Goal: Task Accomplishment & Management: Complete application form

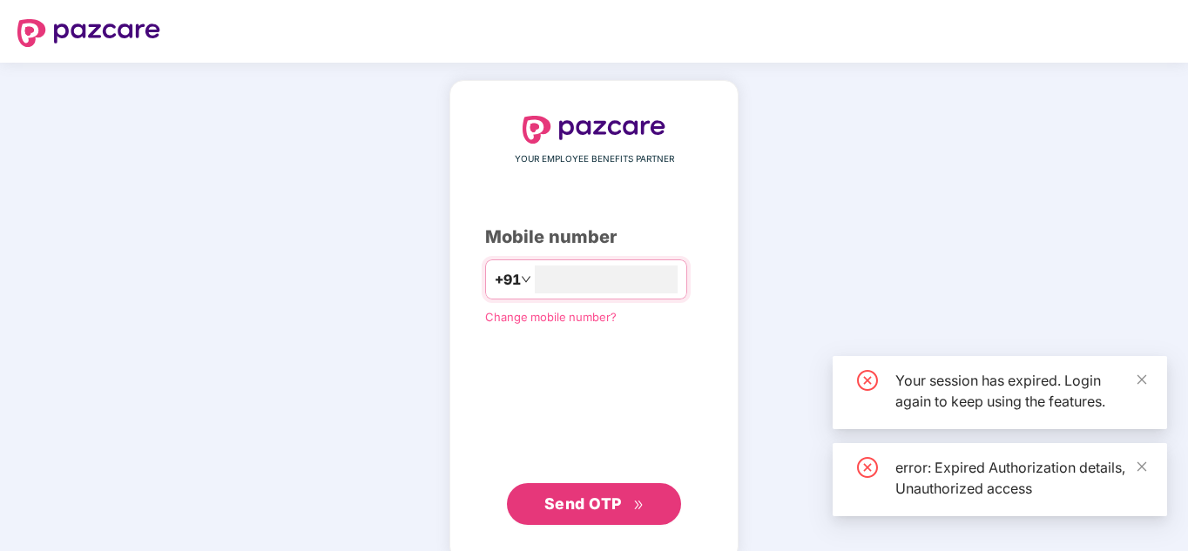
type input "*"
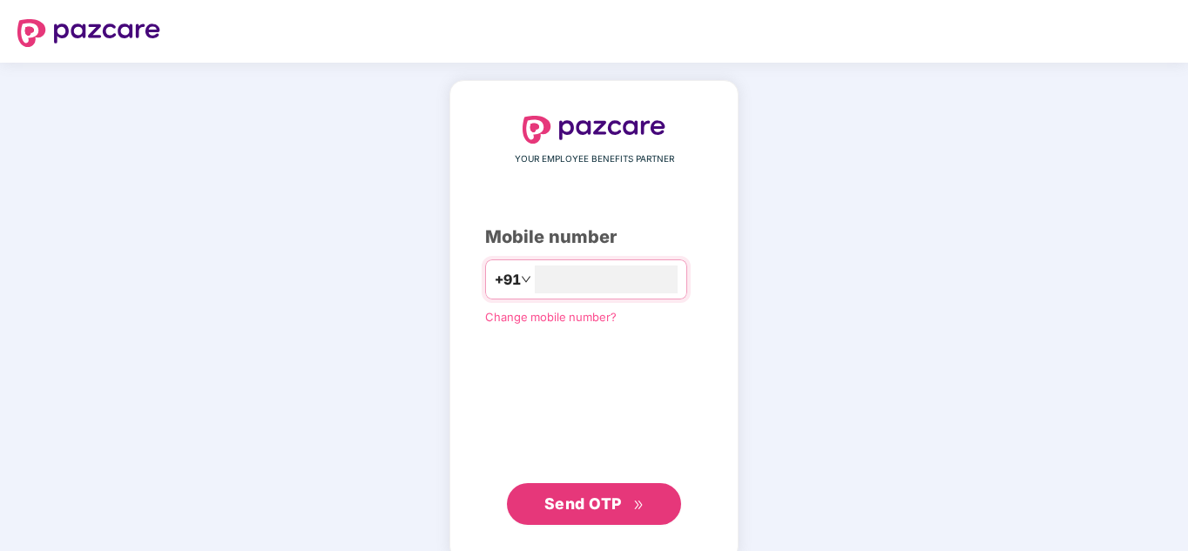
type input "*"
type input "**********"
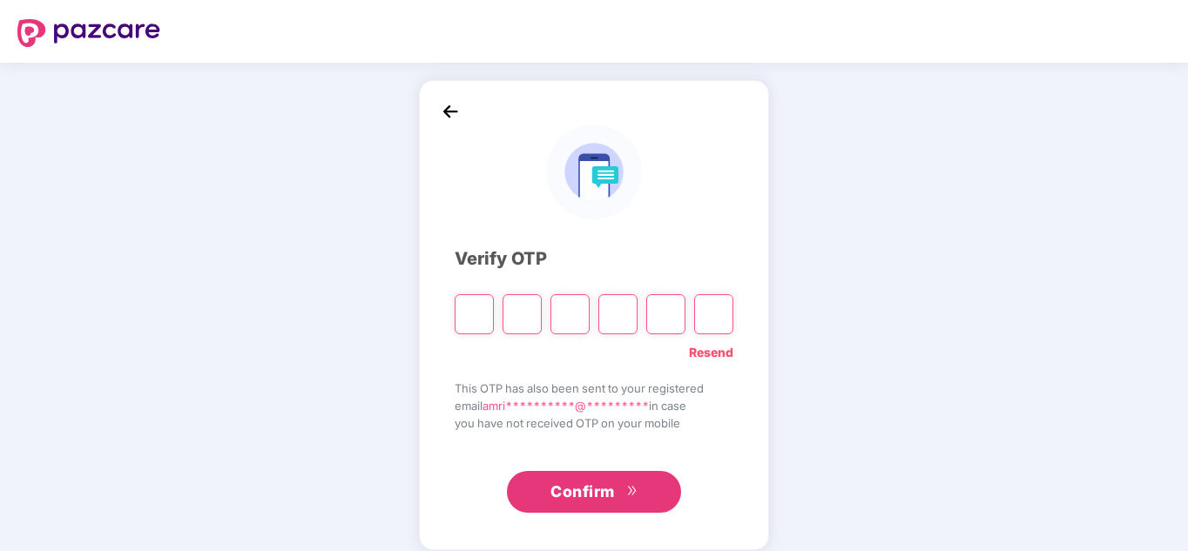
type input "*"
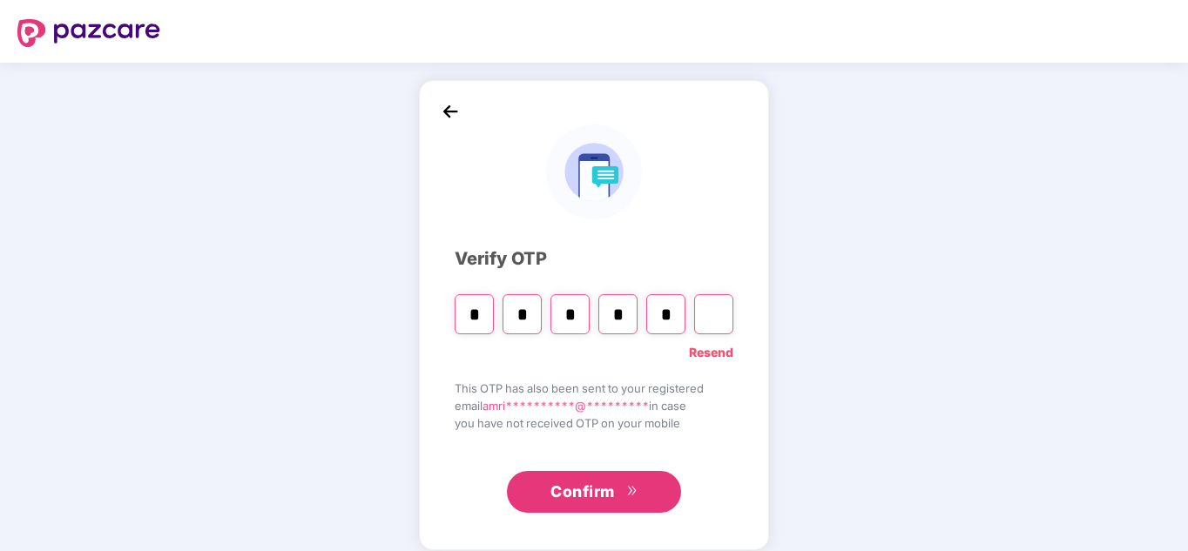
type input "*"
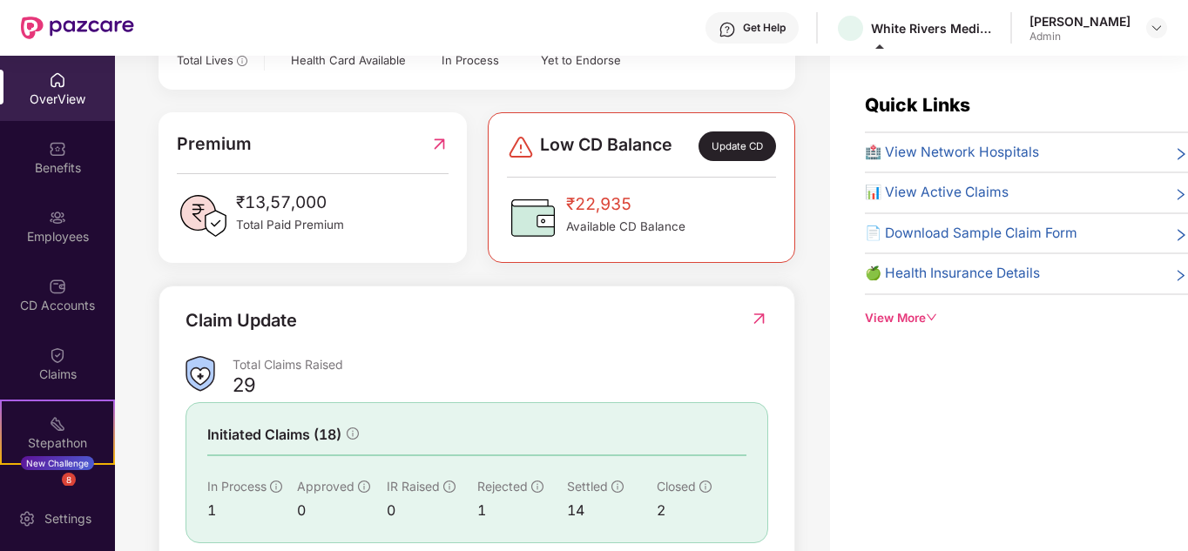
scroll to position [435, 0]
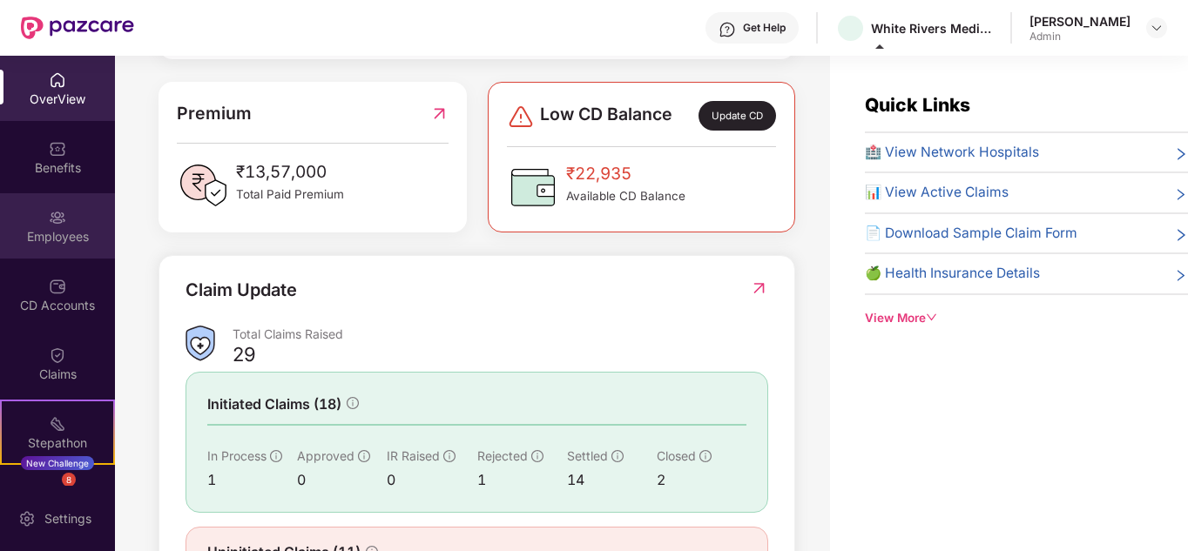
click at [73, 240] on div "Employees" at bounding box center [57, 236] width 115 height 17
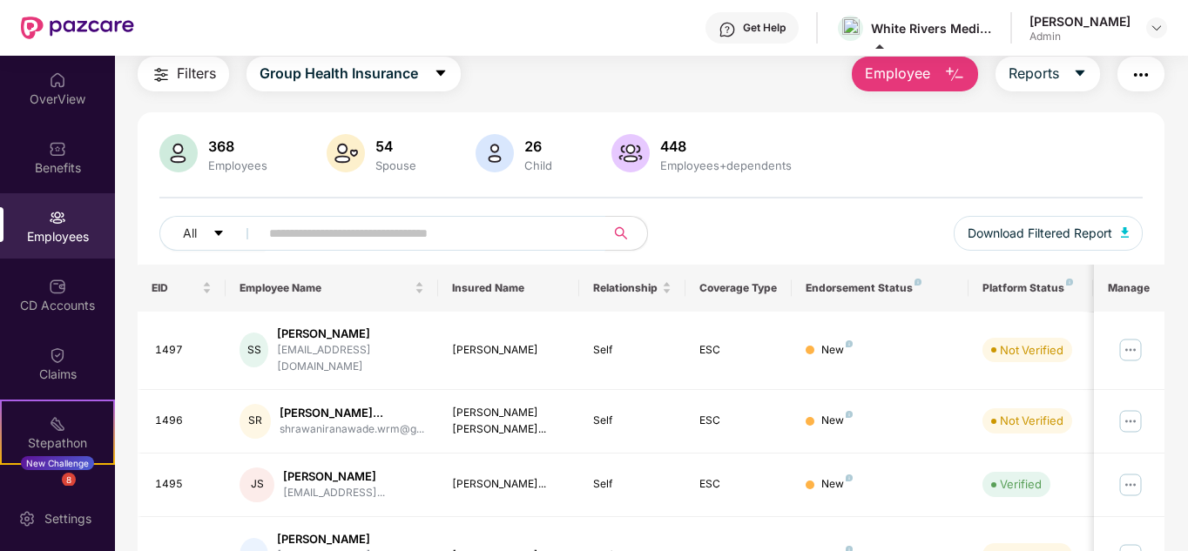
scroll to position [87, 0]
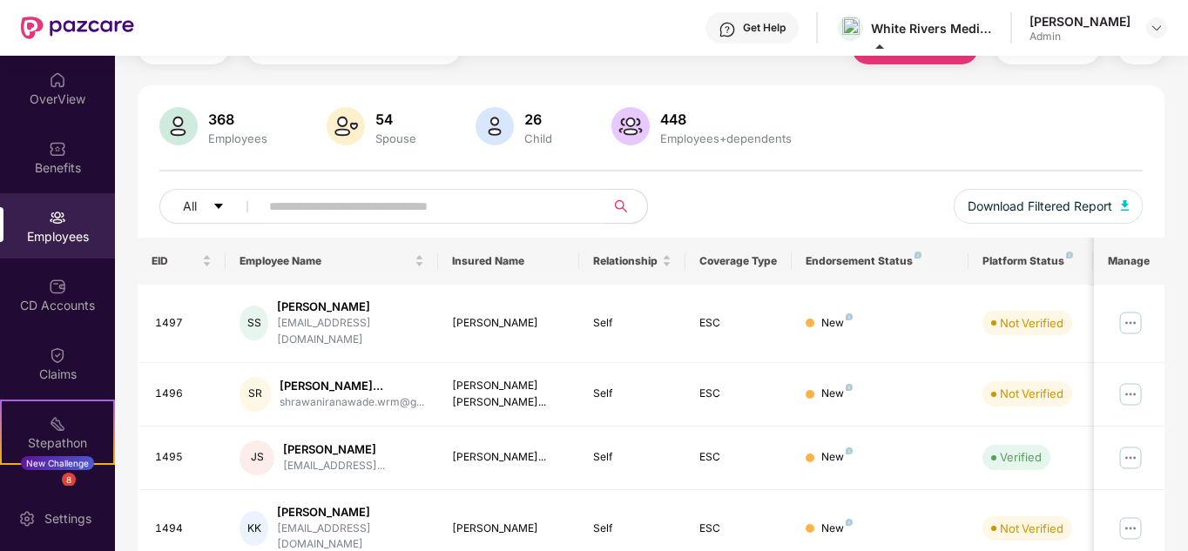
click at [422, 207] on input "text" at bounding box center [425, 206] width 313 height 26
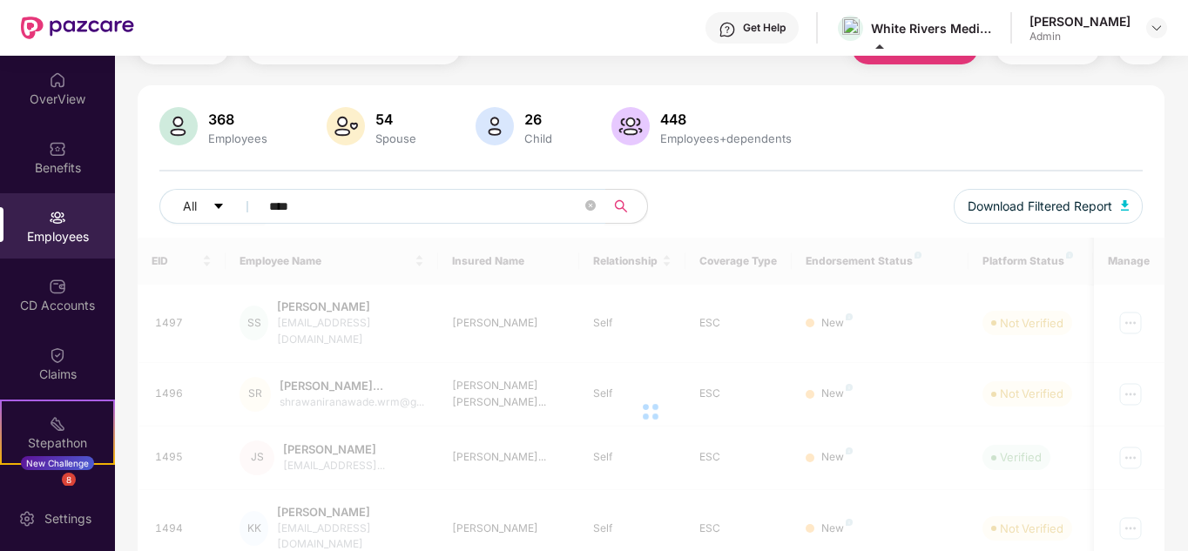
scroll to position [56, 0]
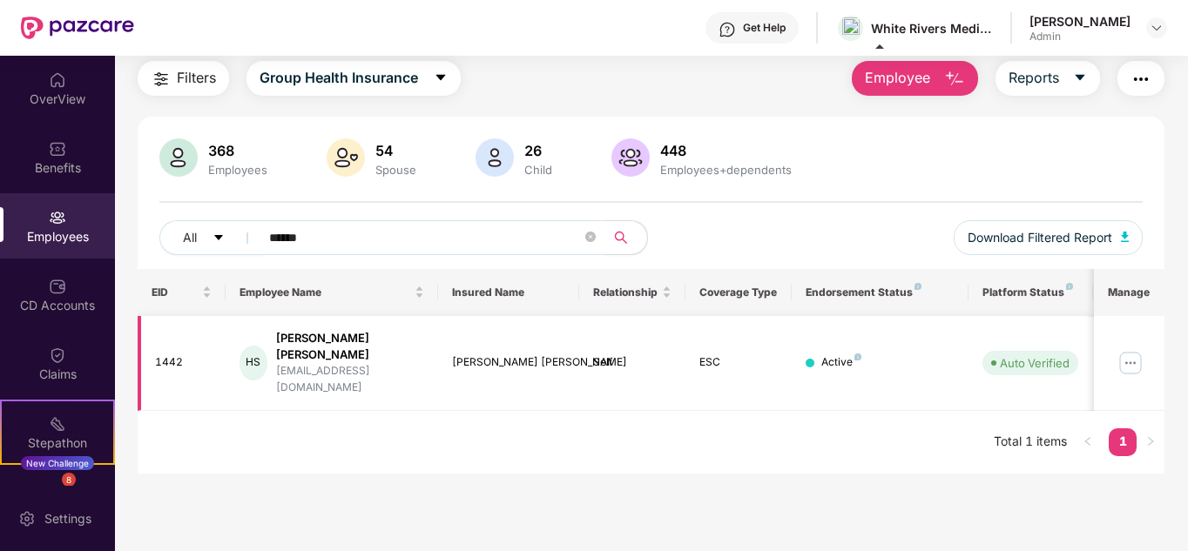
type input "******"
click at [1134, 353] on img at bounding box center [1130, 363] width 28 height 28
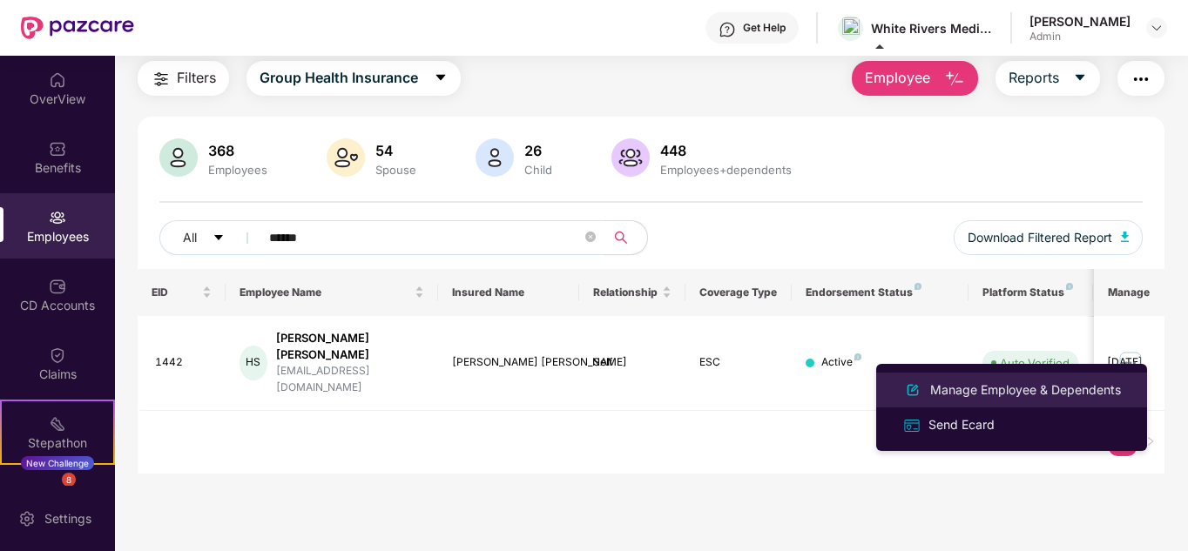
click at [990, 383] on div "Manage Employee & Dependents" at bounding box center [1026, 390] width 198 height 19
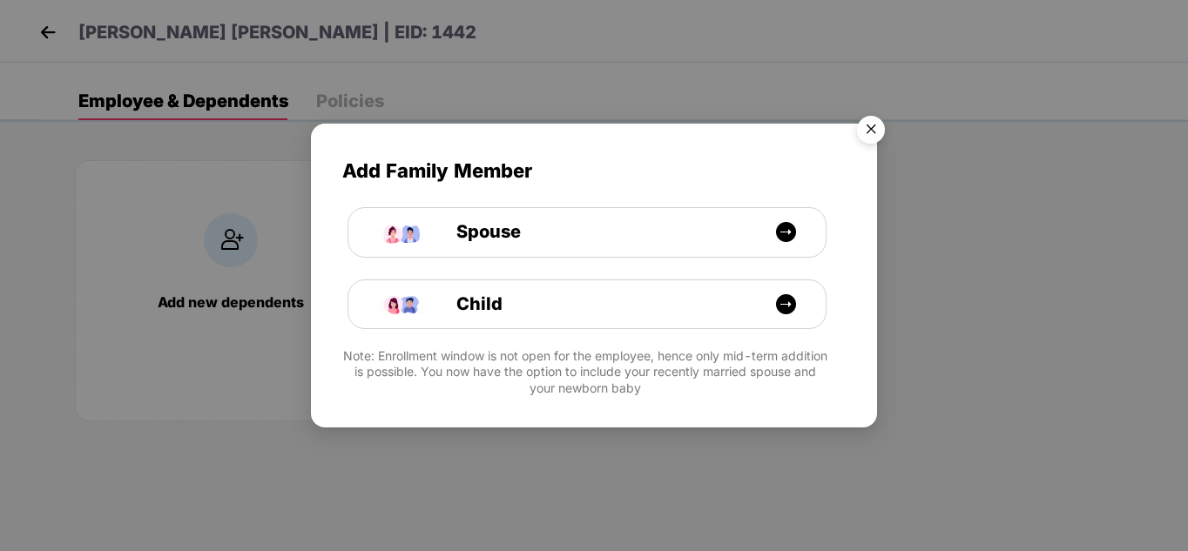
click at [865, 132] on img "Close" at bounding box center [871, 132] width 49 height 49
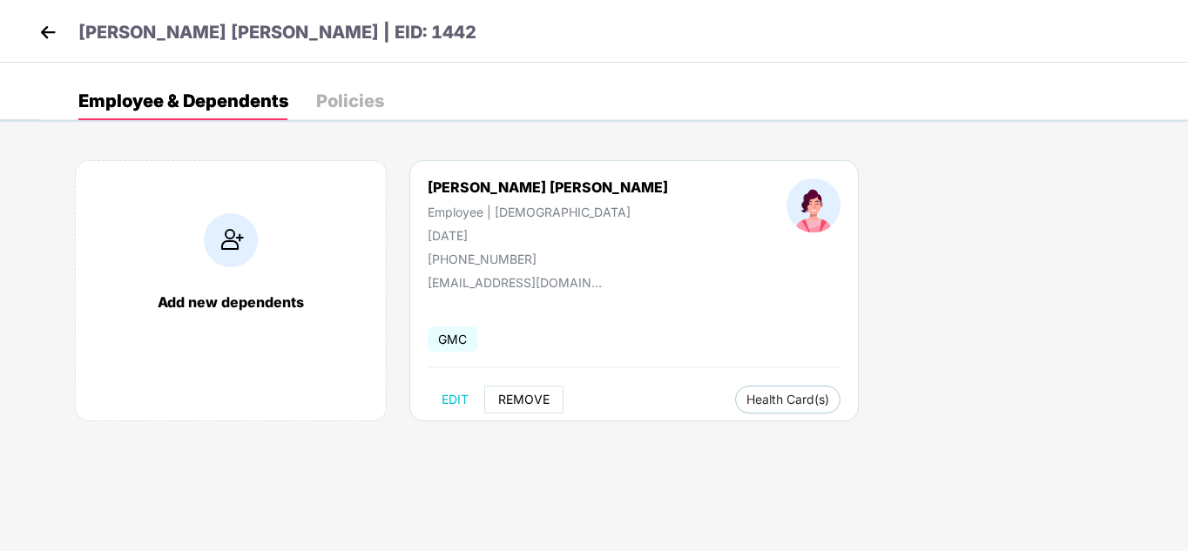
click at [533, 399] on span "REMOVE" at bounding box center [523, 400] width 51 height 14
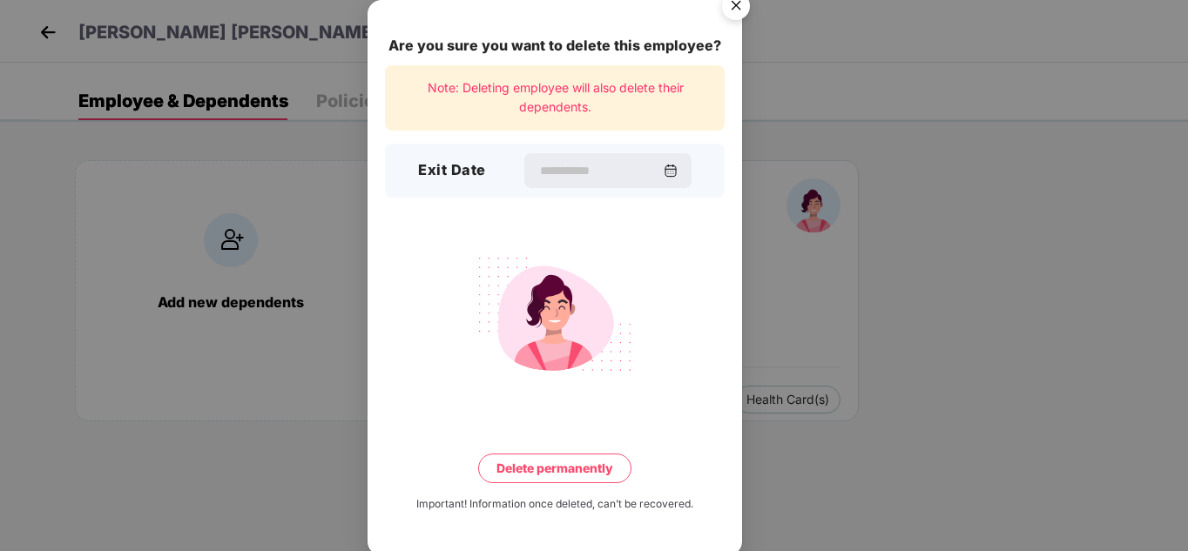
click at [743, 2] on img "Close" at bounding box center [736, 8] width 49 height 49
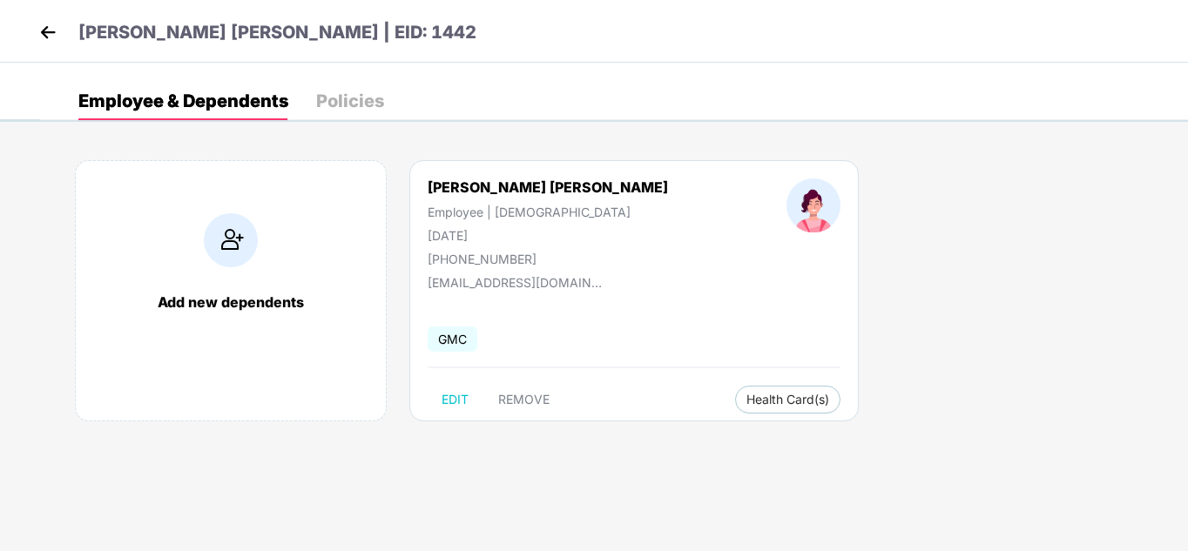
click at [51, 31] on img at bounding box center [48, 32] width 26 height 26
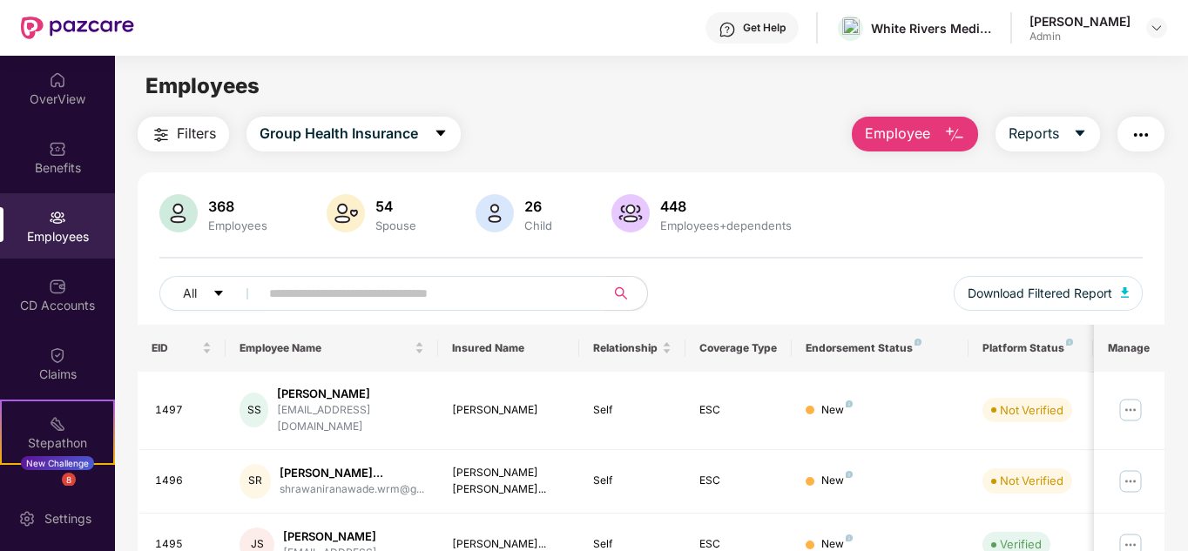
click at [420, 292] on input "text" at bounding box center [425, 293] width 313 height 26
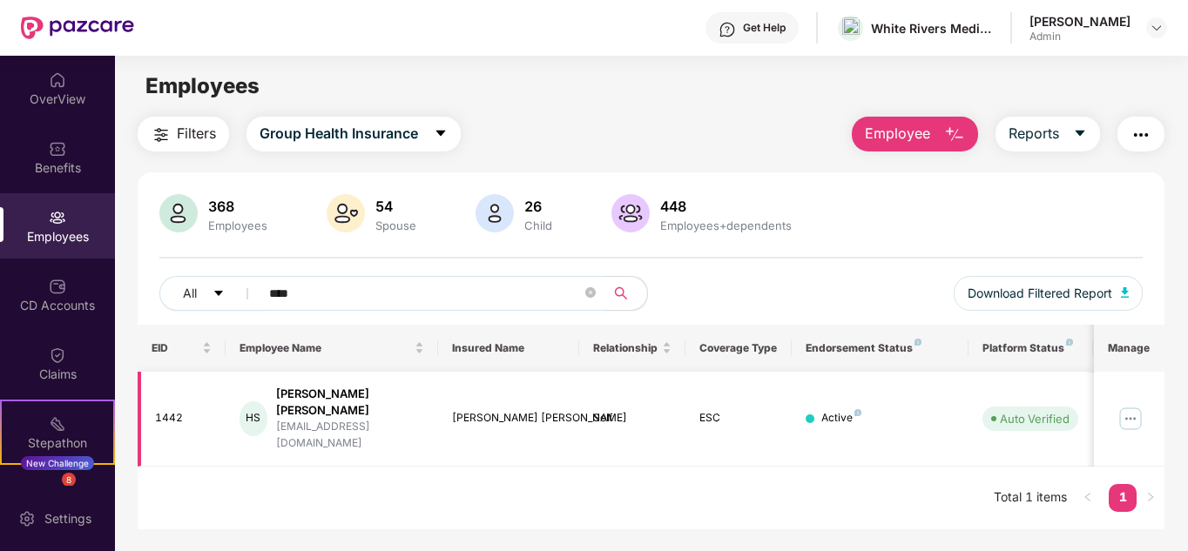
type input "****"
click at [1138, 408] on img at bounding box center [1130, 419] width 28 height 28
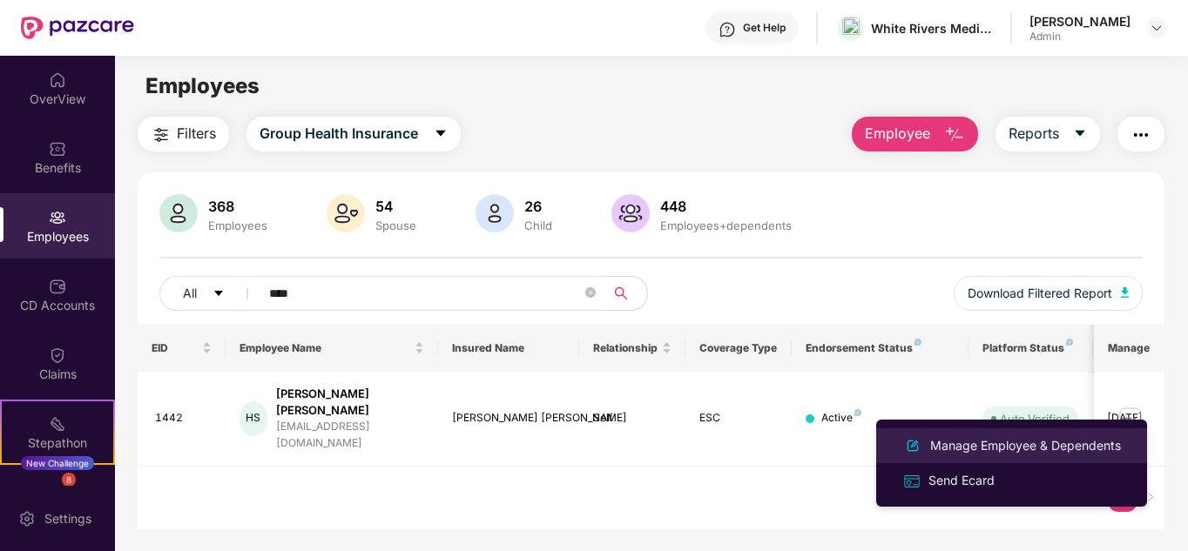
click at [985, 436] on div "Manage Employee & Dependents" at bounding box center [1026, 445] width 198 height 19
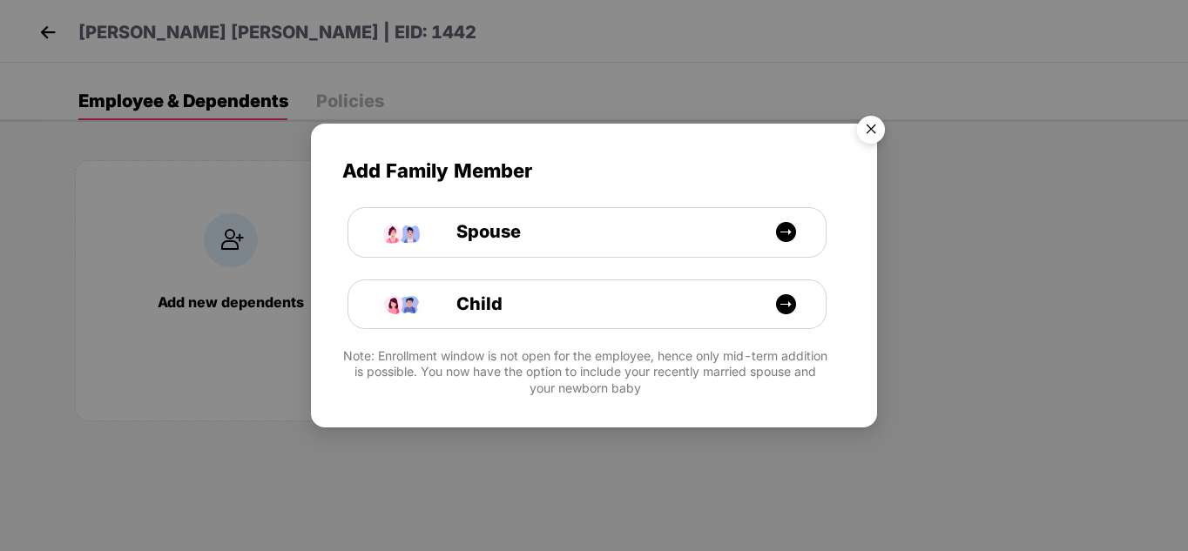
click at [877, 130] on img "Close" at bounding box center [871, 132] width 49 height 49
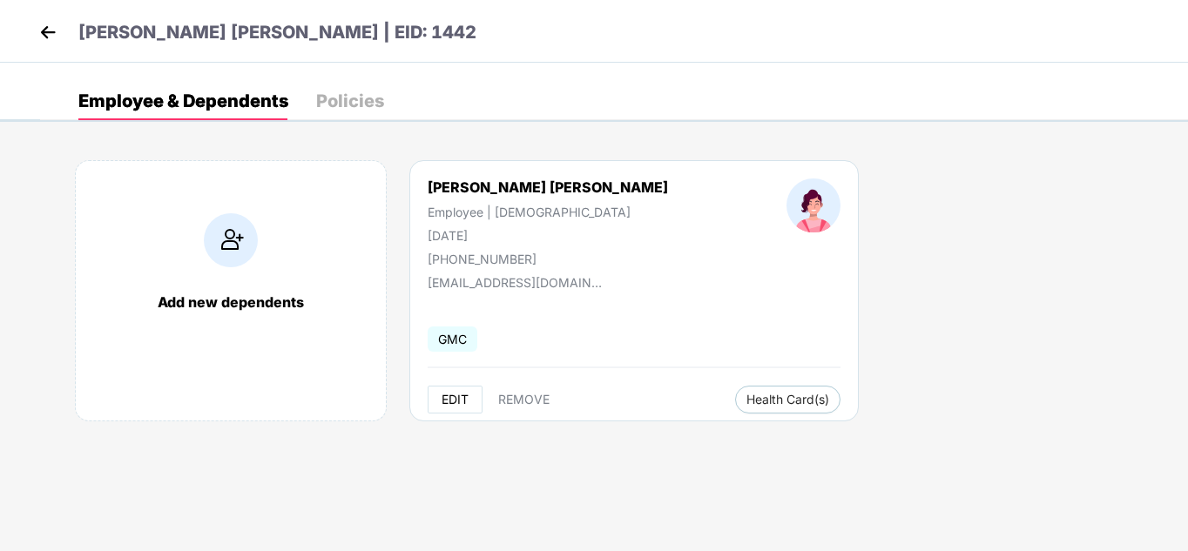
click at [450, 395] on span "EDIT" at bounding box center [455, 400] width 27 height 14
select select "******"
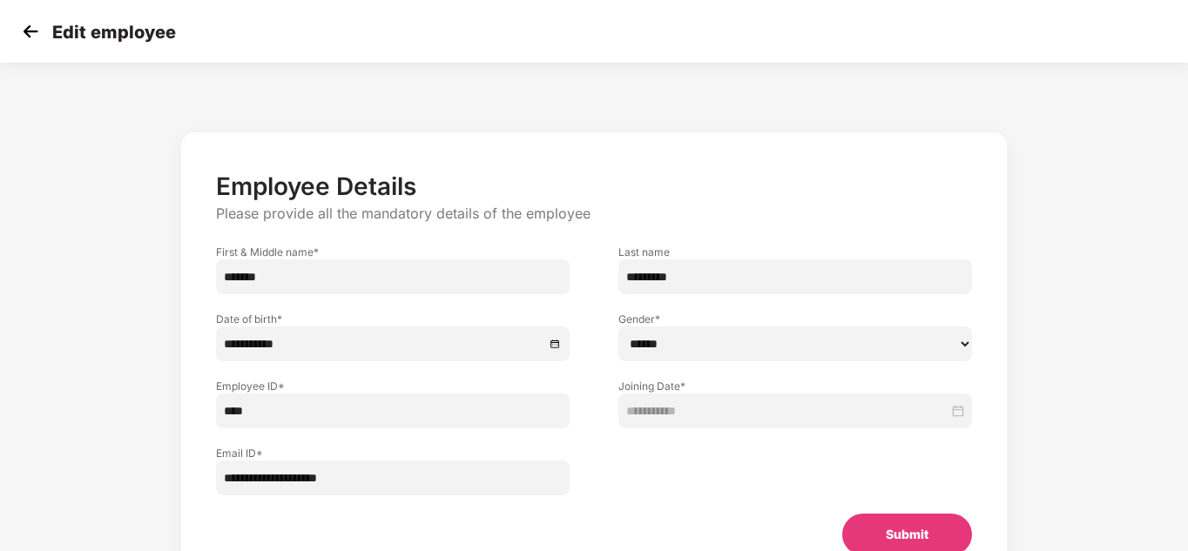
click at [265, 407] on input "****" at bounding box center [393, 411] width 354 height 35
type input "****"
click at [912, 524] on button "Submit" at bounding box center [907, 535] width 130 height 42
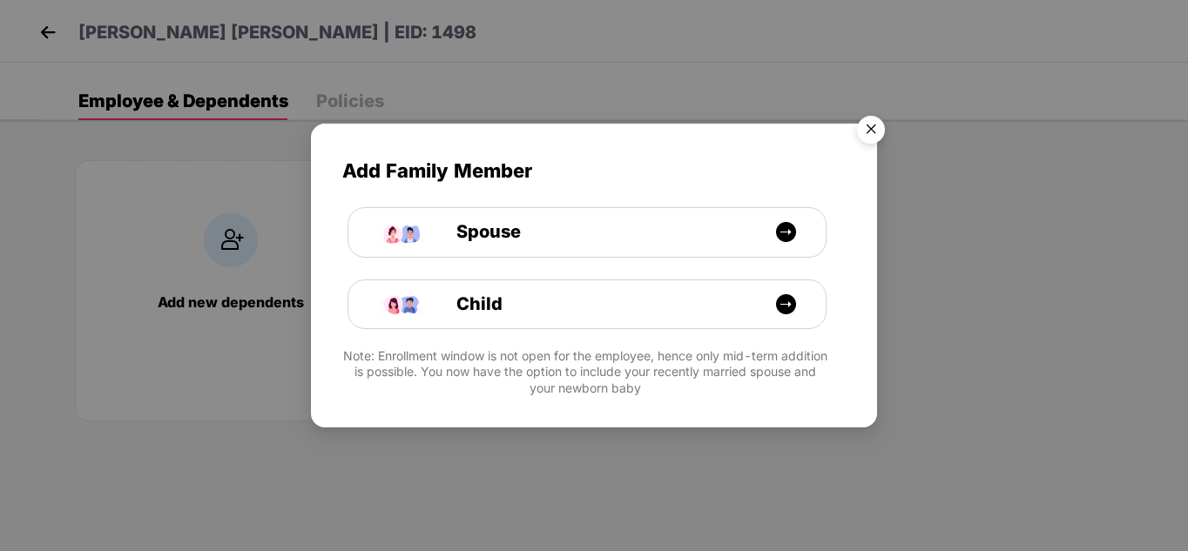
click at [866, 133] on img "Close" at bounding box center [871, 132] width 49 height 49
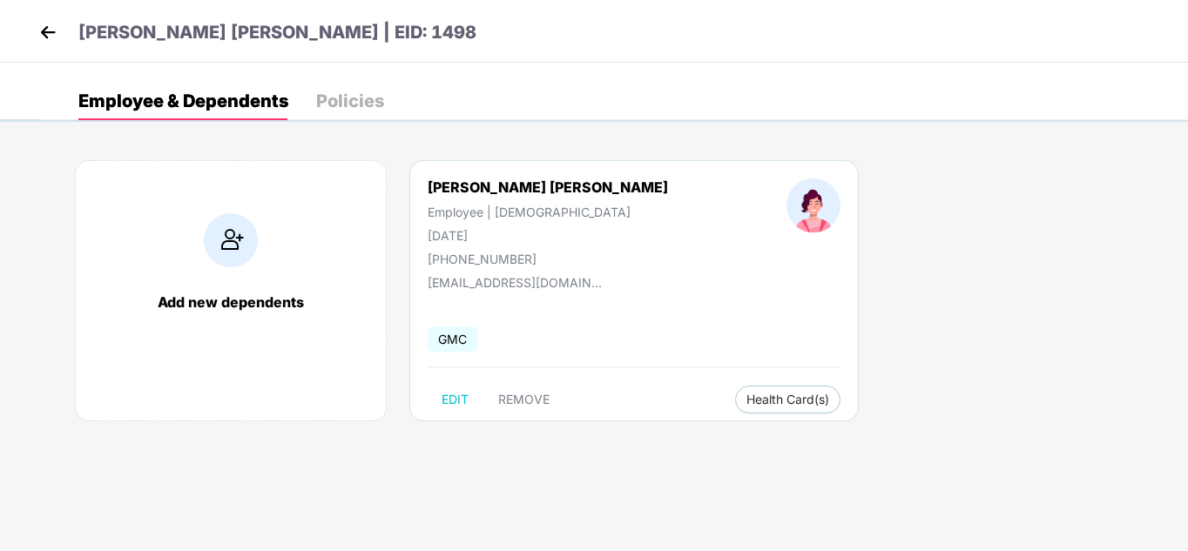
click at [48, 32] on img at bounding box center [48, 32] width 26 height 26
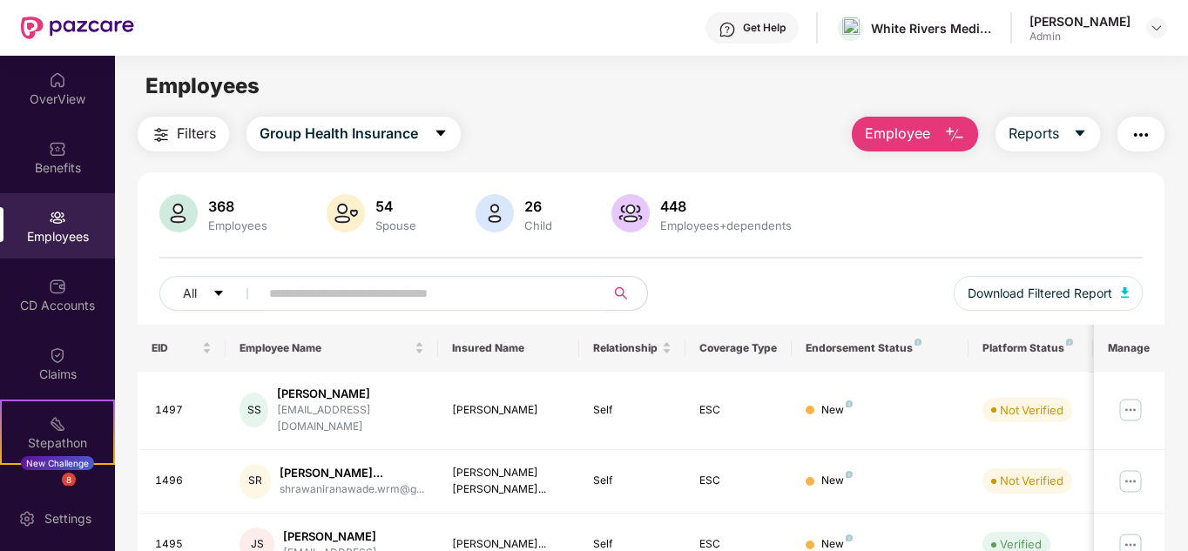
click at [361, 302] on input "text" at bounding box center [425, 293] width 313 height 26
type input "*"
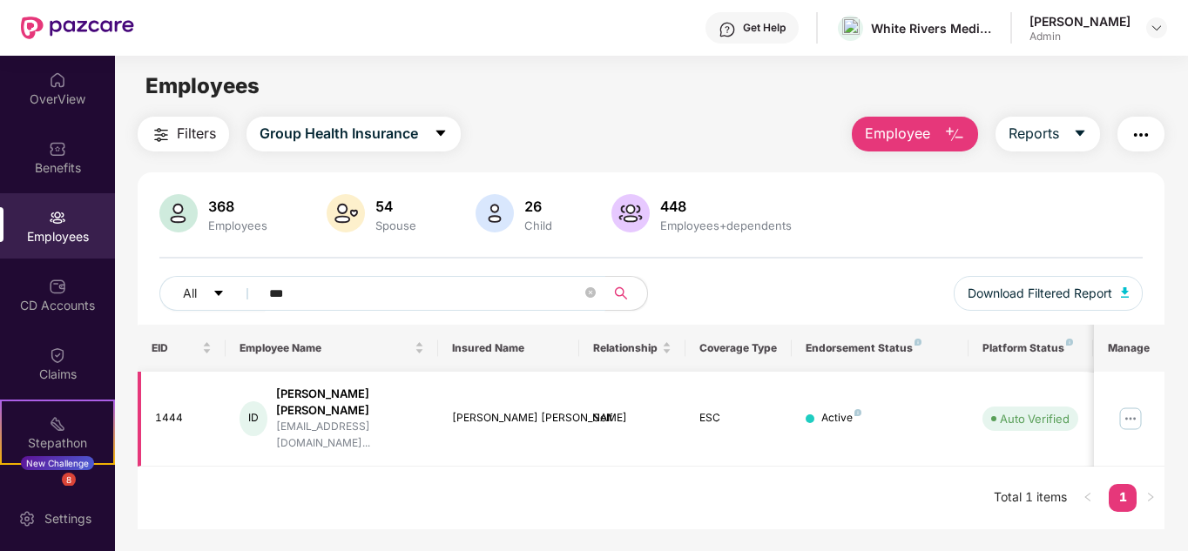
type input "***"
drag, startPoint x: 1137, startPoint y: 408, endPoint x: 1120, endPoint y: 410, distance: 16.6
click at [1136, 409] on img at bounding box center [1130, 419] width 28 height 28
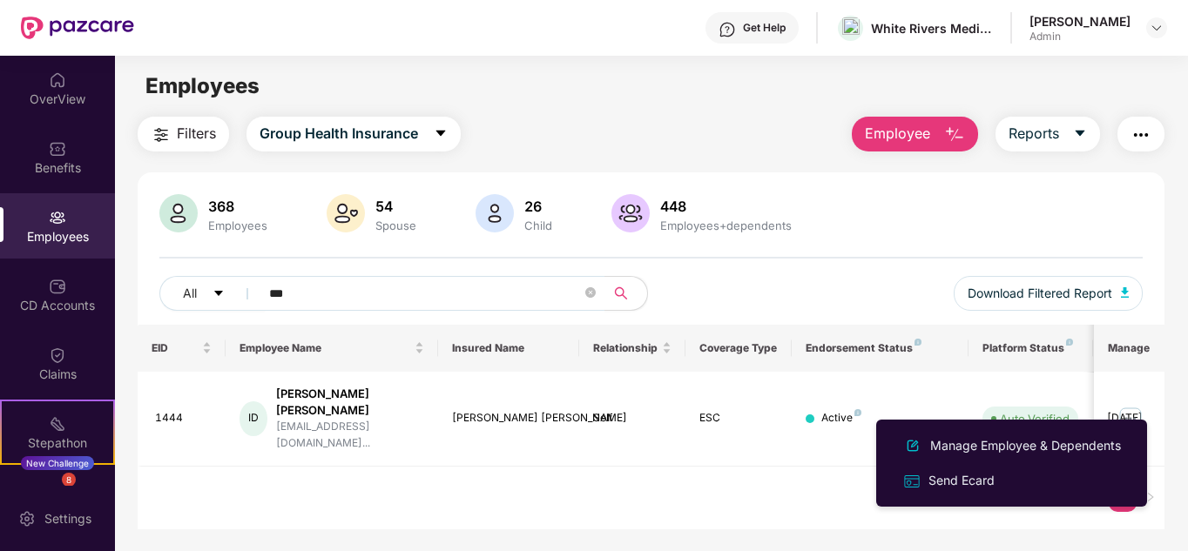
drag, startPoint x: 998, startPoint y: 445, endPoint x: 987, endPoint y: 445, distance: 11.3
click at [997, 445] on div "Manage Employee & Dependents" at bounding box center [1026, 445] width 198 height 19
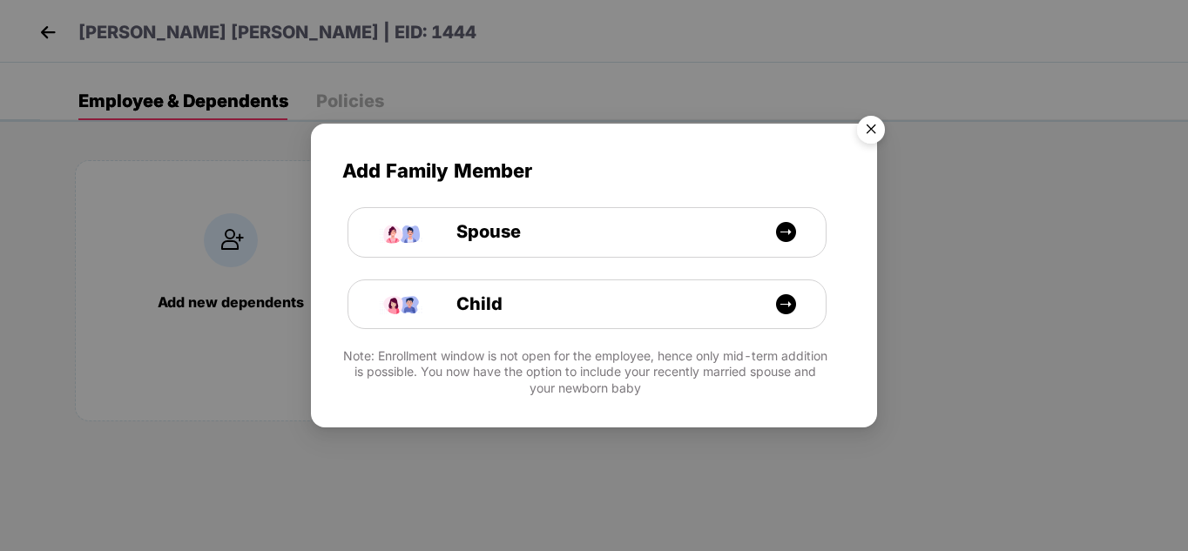
drag, startPoint x: 862, startPoint y: 127, endPoint x: 826, endPoint y: 175, distance: 59.7
click at [862, 126] on img "Close" at bounding box center [871, 132] width 49 height 49
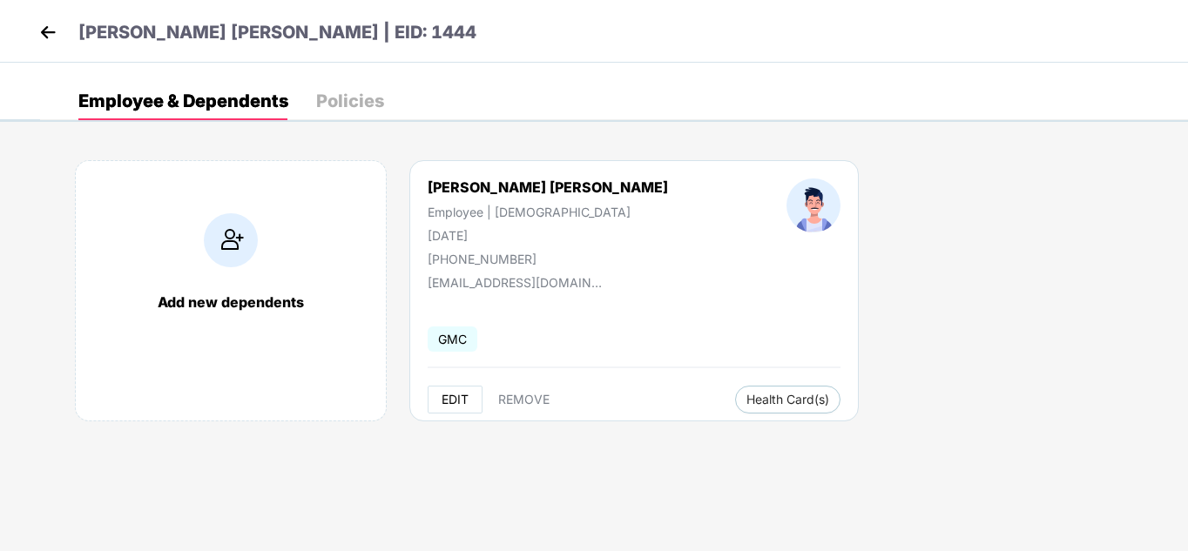
click at [456, 407] on button "EDIT" at bounding box center [455, 400] width 55 height 28
select select "****"
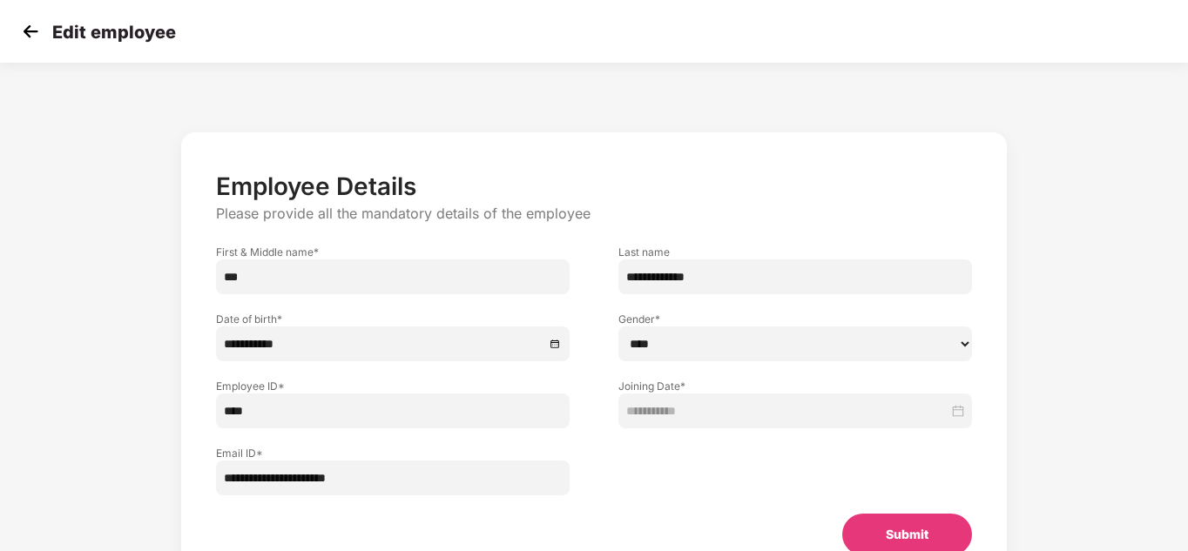
click at [316, 425] on input "****" at bounding box center [393, 411] width 354 height 35
type input "****"
click at [906, 536] on button "Submit" at bounding box center [907, 535] width 130 height 42
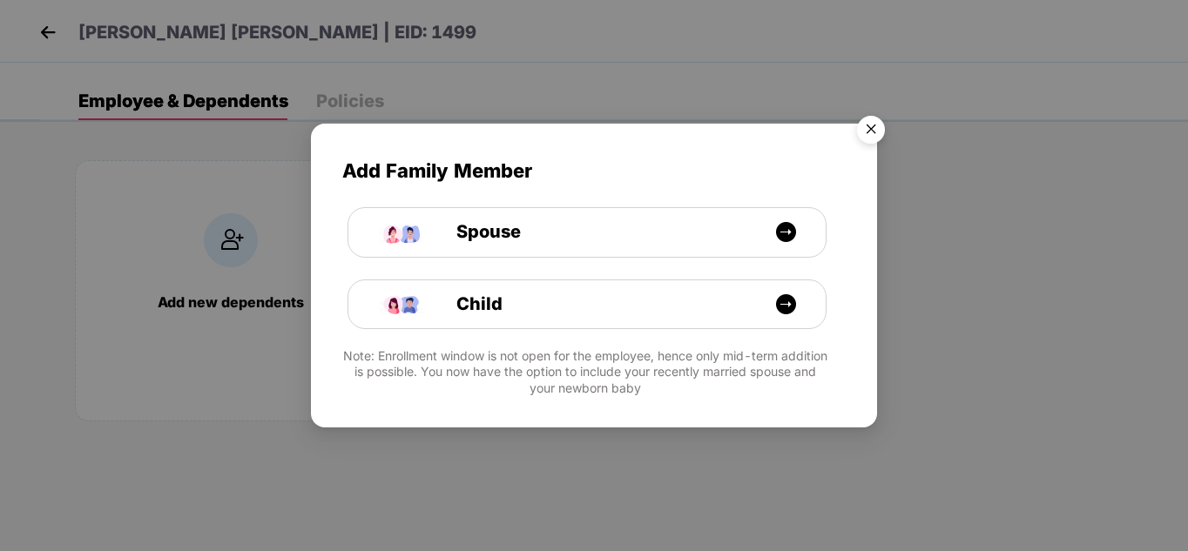
drag, startPoint x: 862, startPoint y: 138, endPoint x: 633, endPoint y: 164, distance: 230.5
click at [862, 139] on img "Close" at bounding box center [871, 132] width 49 height 49
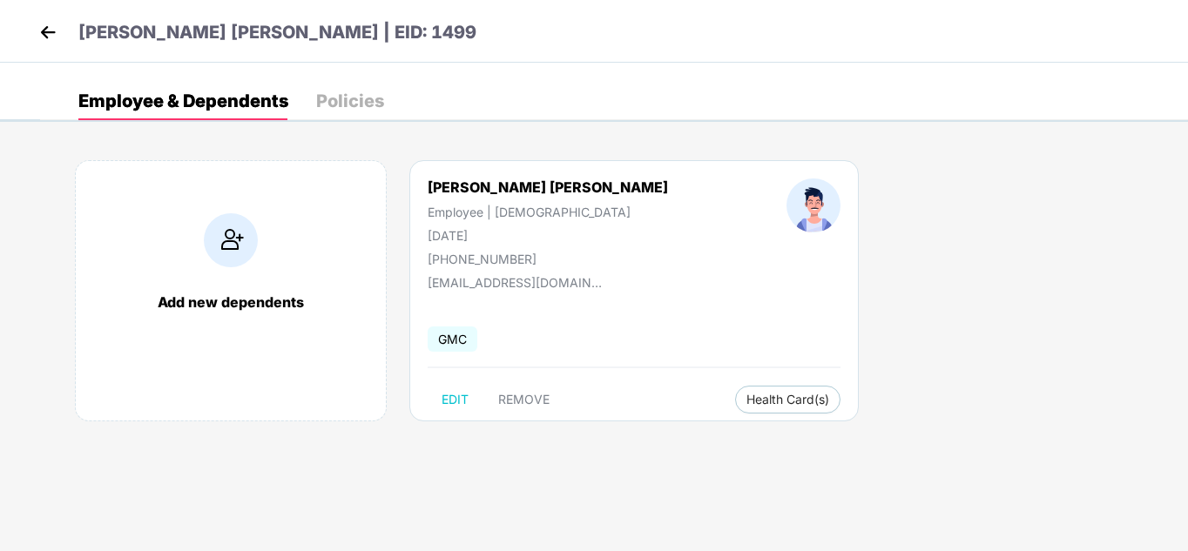
click at [51, 42] on img at bounding box center [48, 32] width 26 height 26
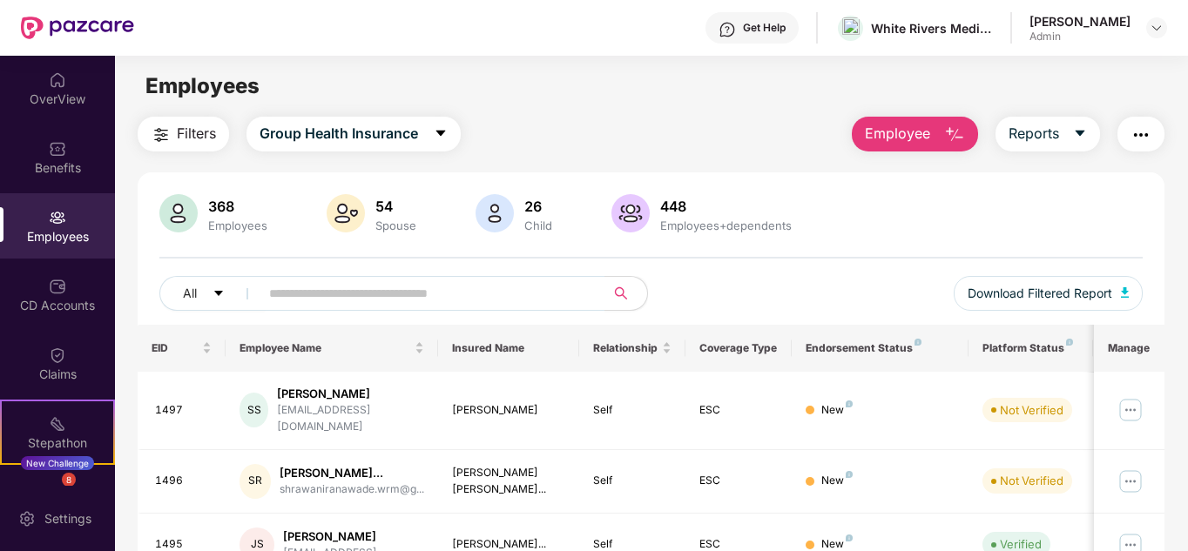
click at [894, 141] on span "Employee" at bounding box center [897, 134] width 65 height 22
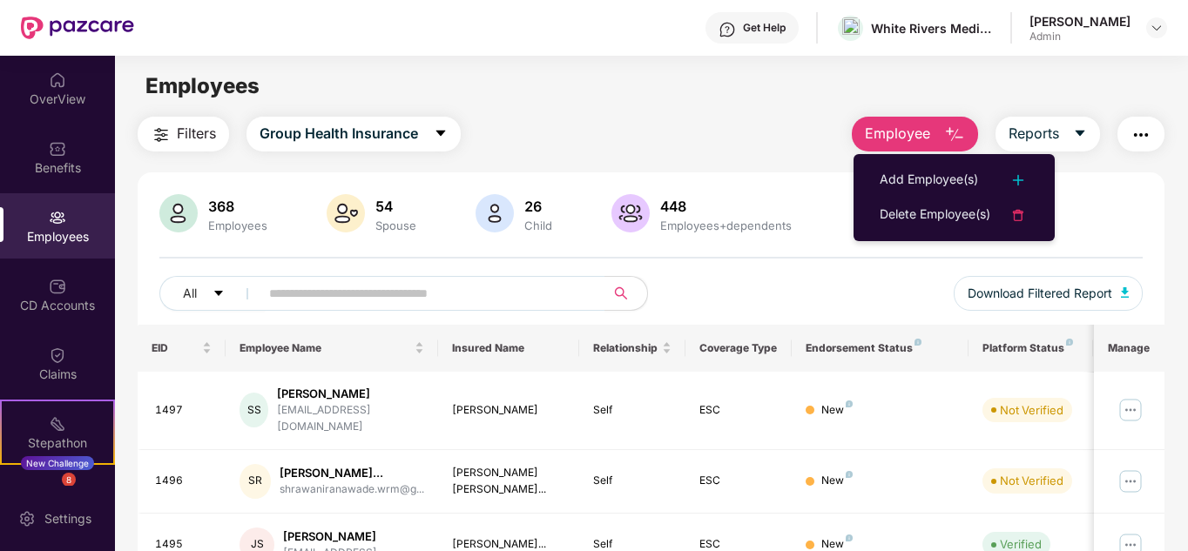
click at [921, 172] on div "Add Employee(s)" at bounding box center [929, 180] width 98 height 21
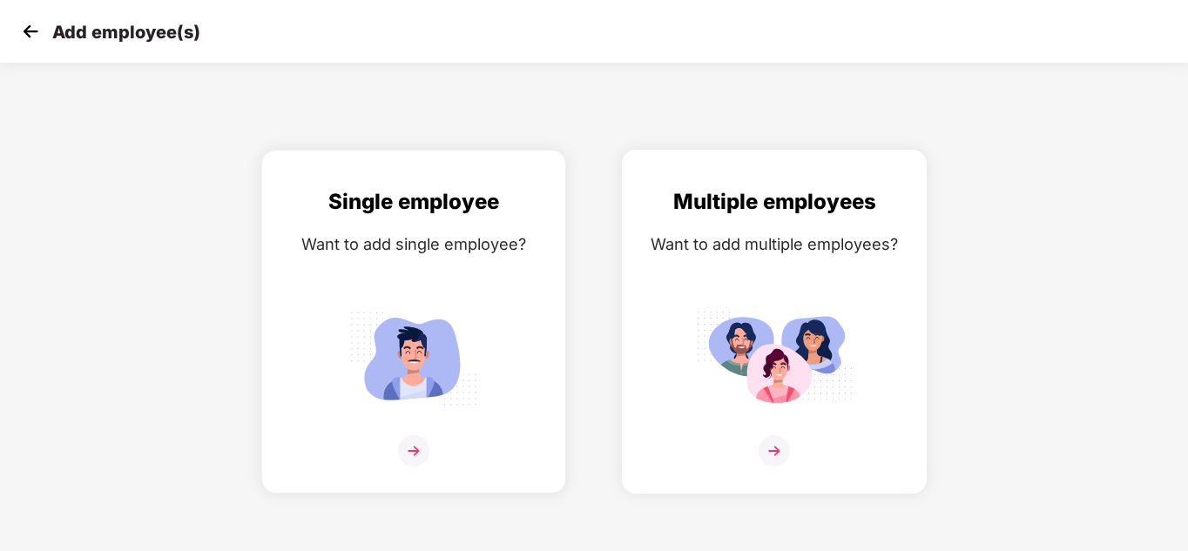
click at [785, 452] on img at bounding box center [774, 450] width 31 height 31
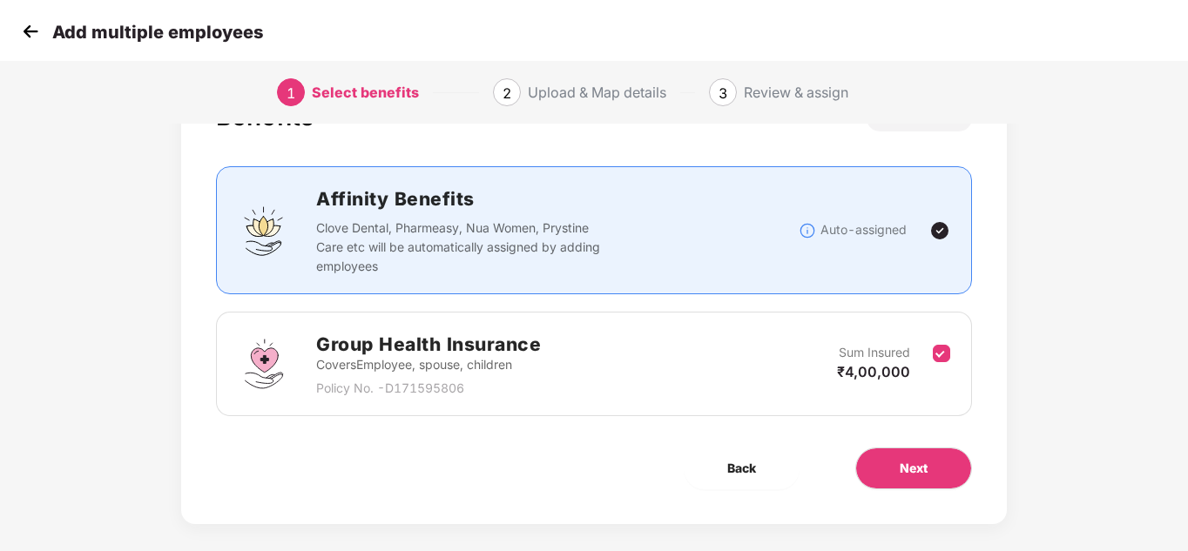
scroll to position [92, 0]
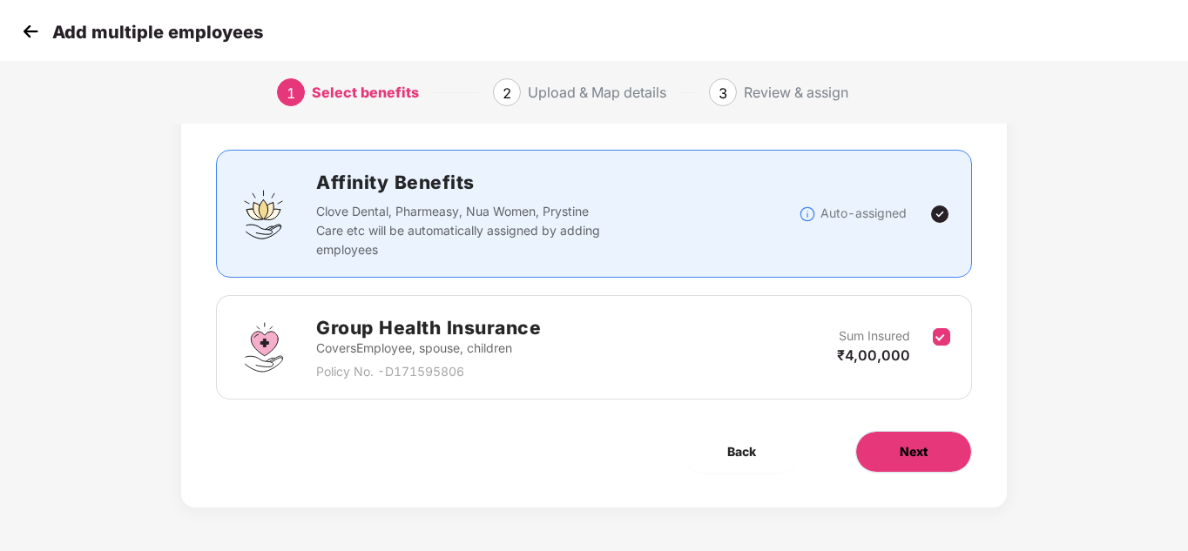
click at [921, 455] on span "Next" at bounding box center [914, 451] width 28 height 19
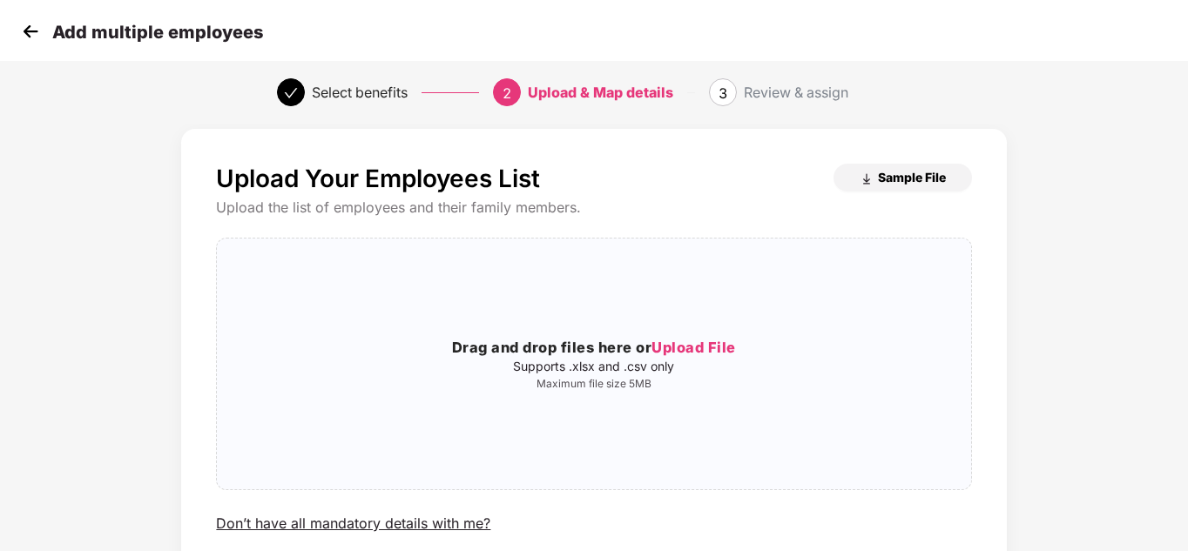
scroll to position [0, 0]
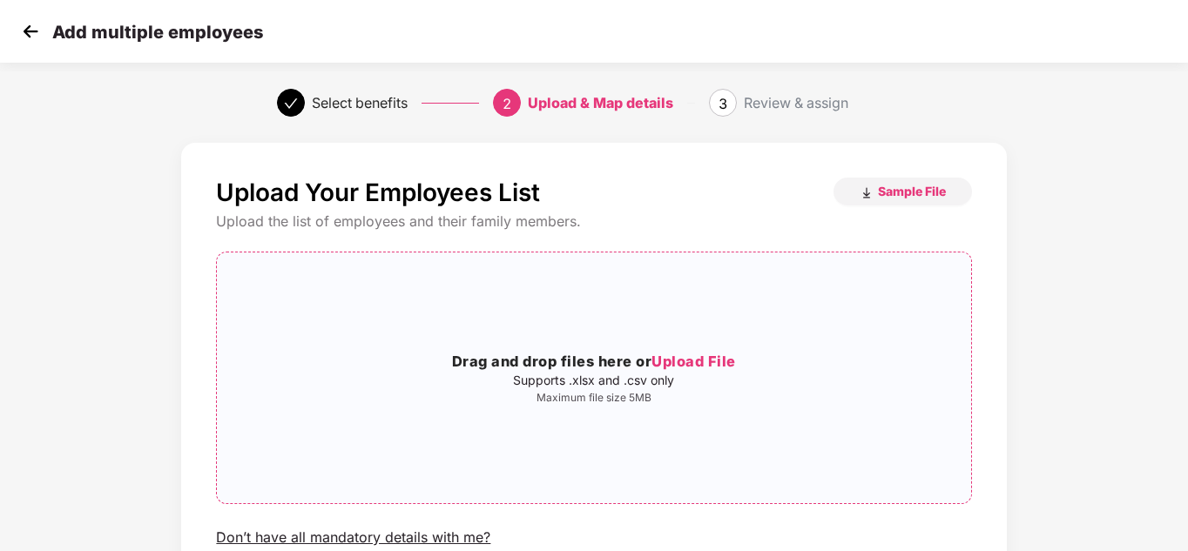
click at [697, 364] on span "Upload File" at bounding box center [693, 361] width 84 height 17
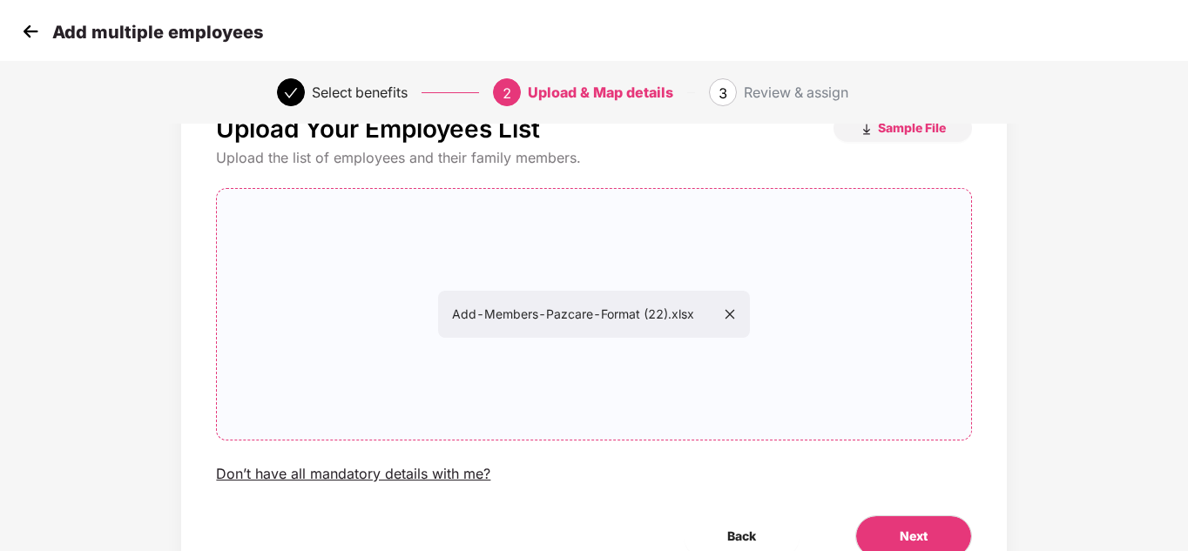
scroll to position [148, 0]
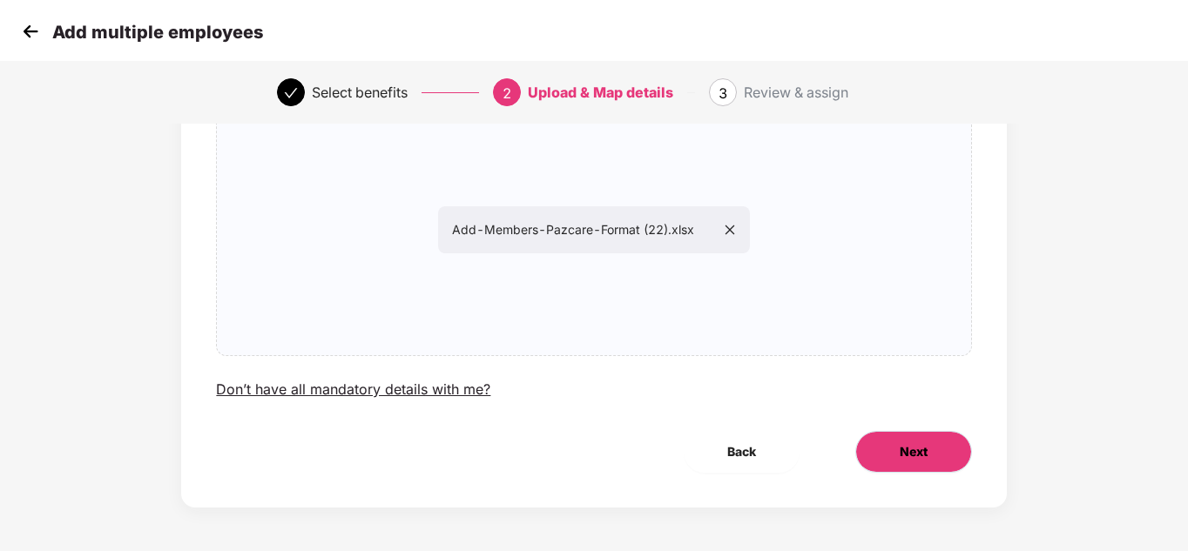
click at [924, 446] on span "Next" at bounding box center [914, 451] width 28 height 19
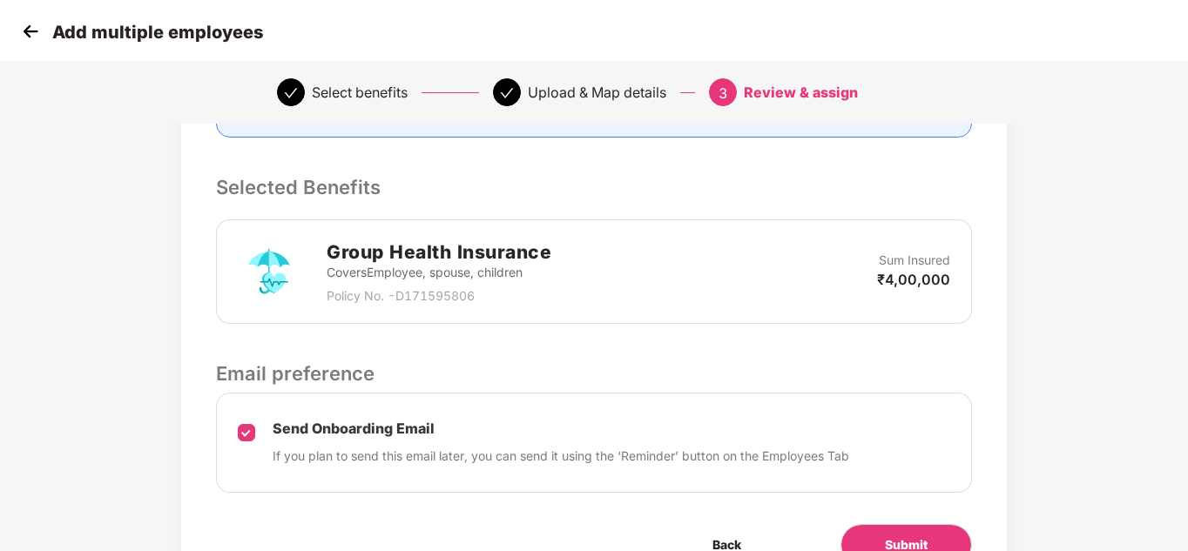
scroll to position [435, 0]
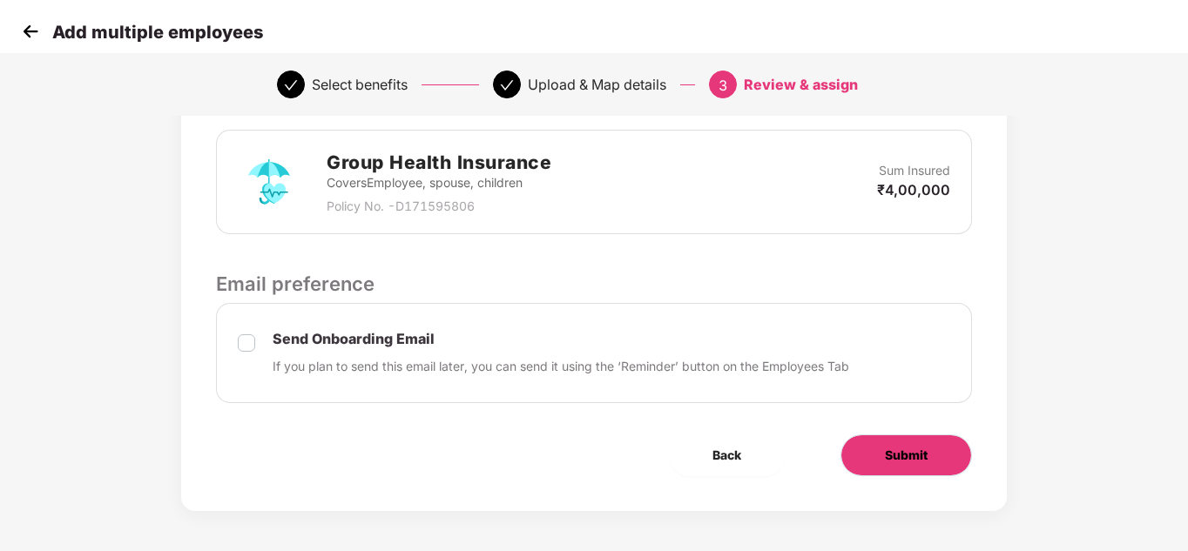
click at [890, 448] on span "Submit" at bounding box center [906, 455] width 43 height 19
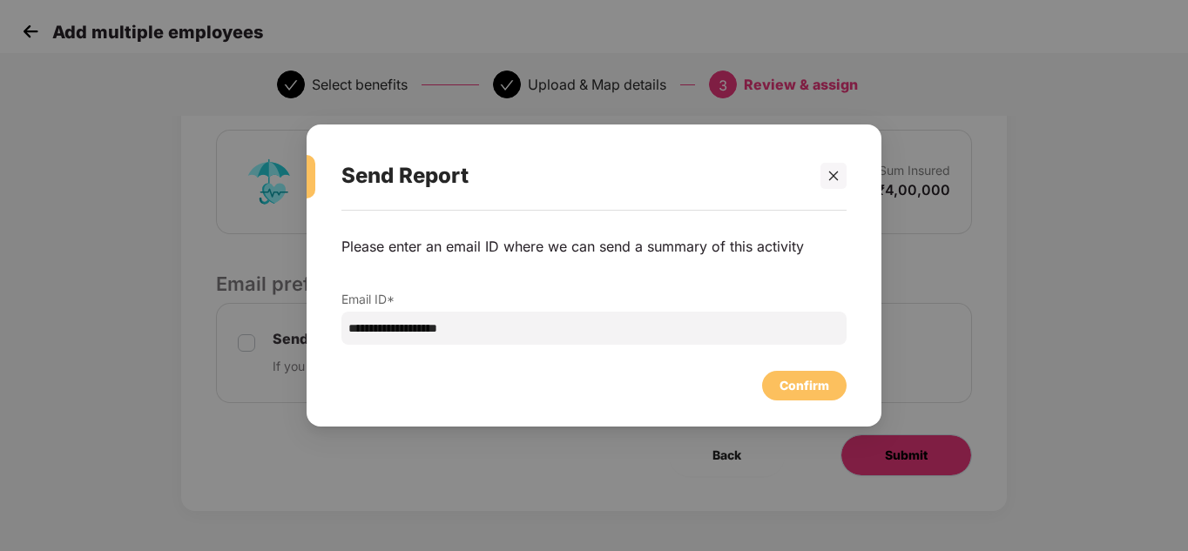
scroll to position [0, 0]
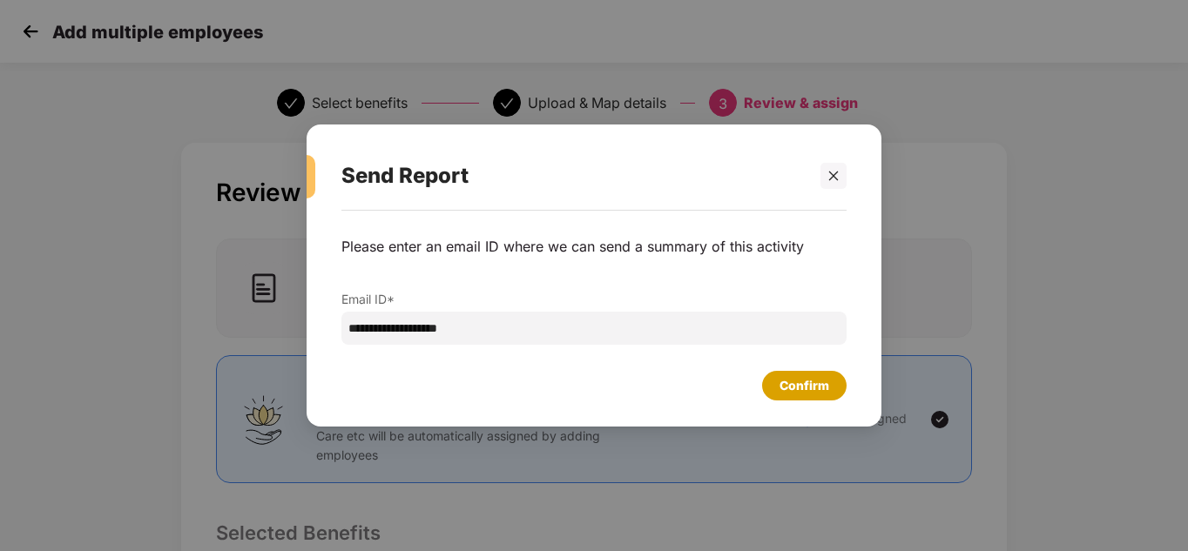
click at [786, 391] on div "Confirm" at bounding box center [804, 385] width 50 height 19
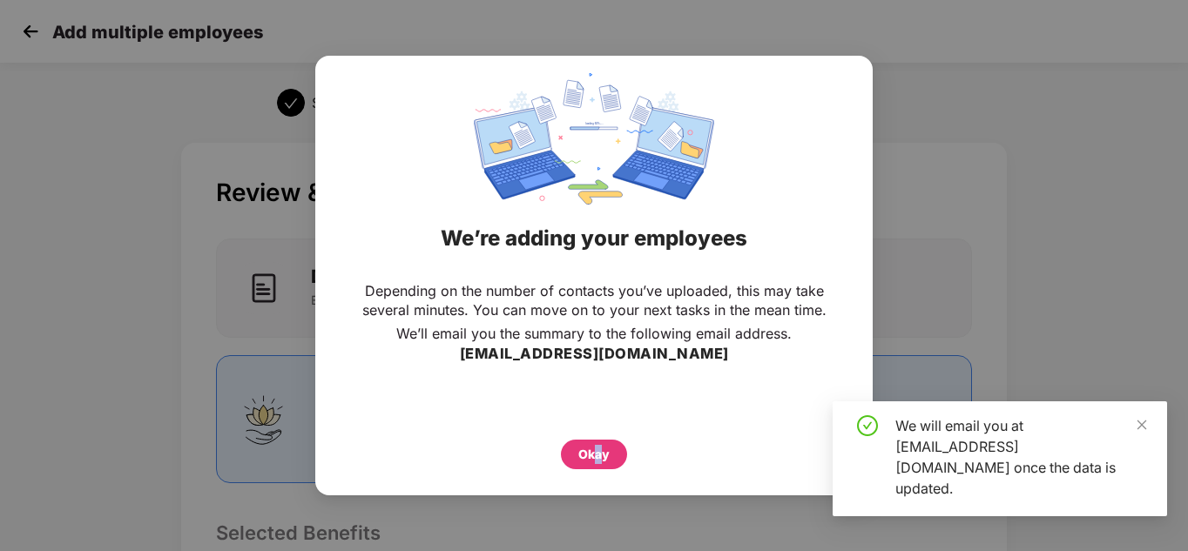
click at [597, 445] on div "Okay" at bounding box center [594, 455] width 66 height 30
